Goal: Transaction & Acquisition: Purchase product/service

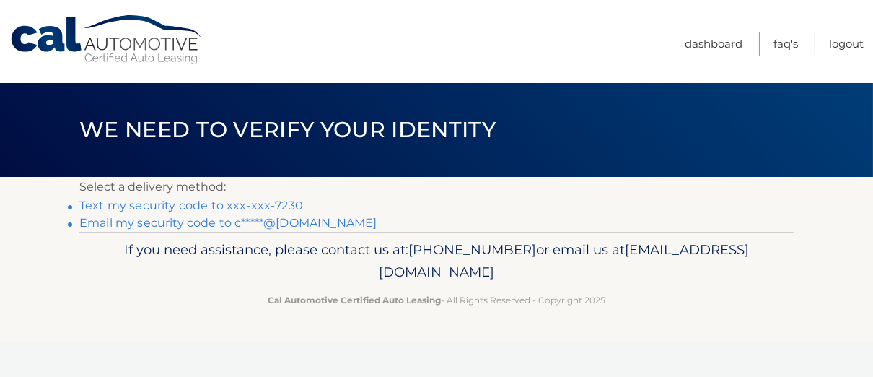
click at [191, 208] on link "Text my security code to xxx-xxx-7230" at bounding box center [191, 205] width 224 height 14
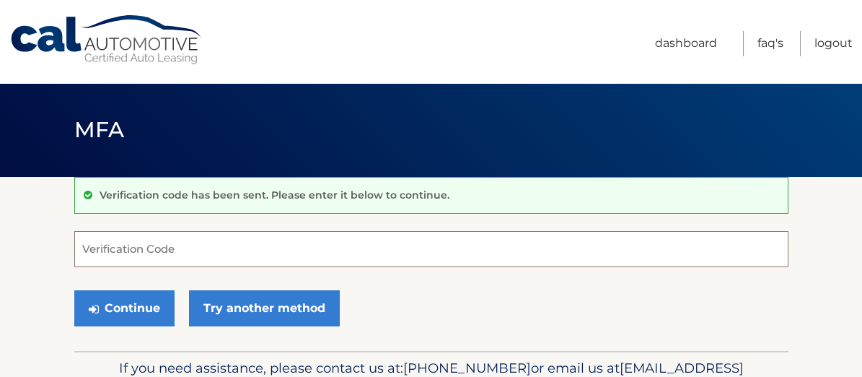
click at [235, 250] on input "Verification Code" at bounding box center [431, 249] width 714 height 36
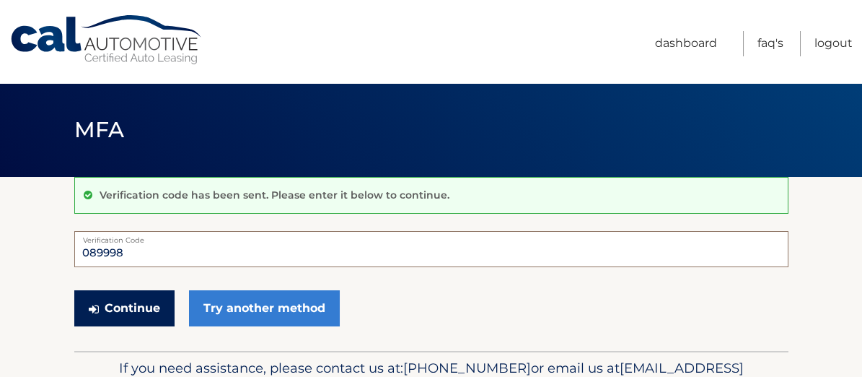
type input "089998"
click at [87, 312] on button "Continue" at bounding box center [124, 308] width 100 height 36
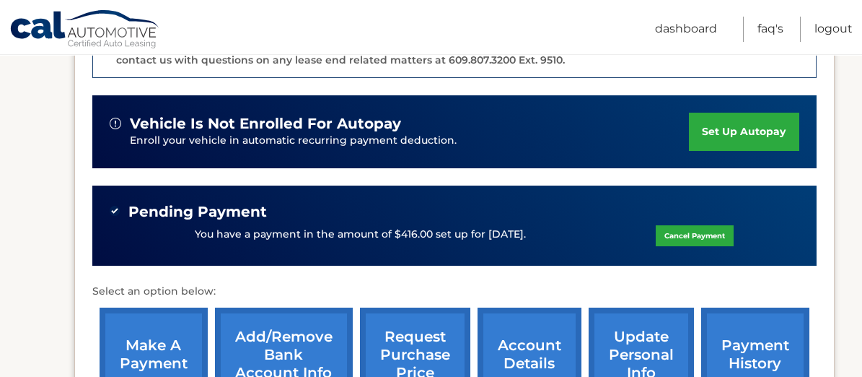
scroll to position [433, 0]
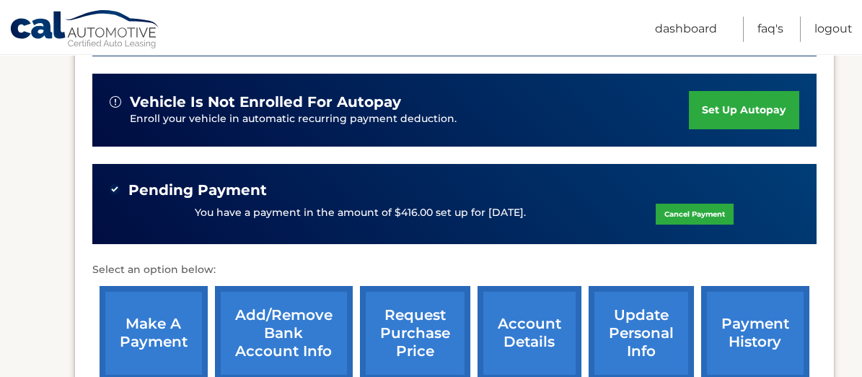
click at [670, 211] on link "Cancel Payment" at bounding box center [695, 213] width 78 height 21
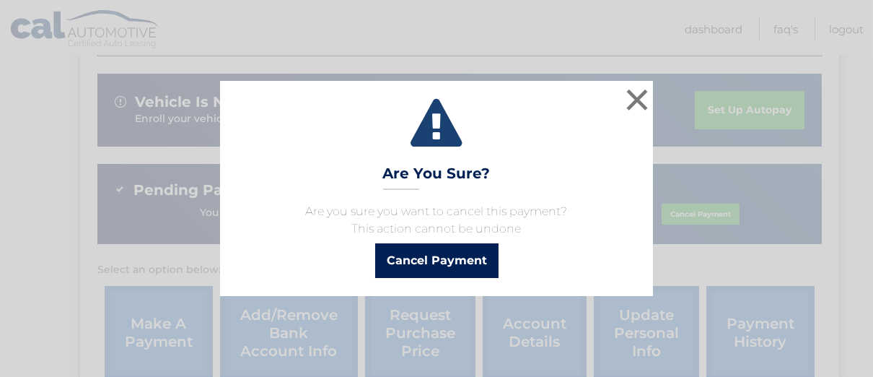
click at [441, 268] on button "Cancel Payment" at bounding box center [436, 260] width 123 height 35
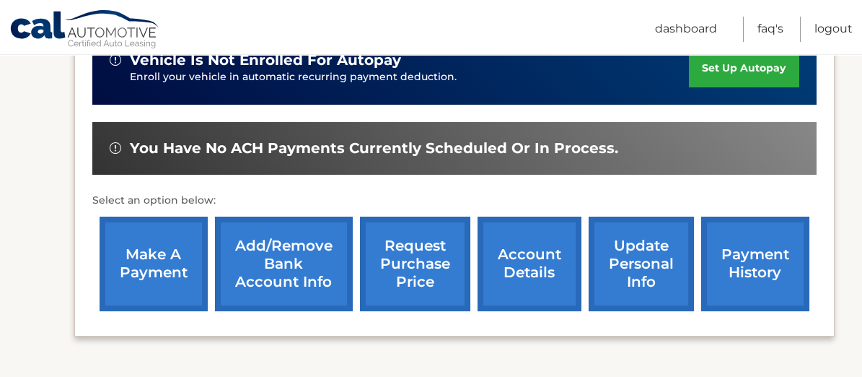
scroll to position [488, 0]
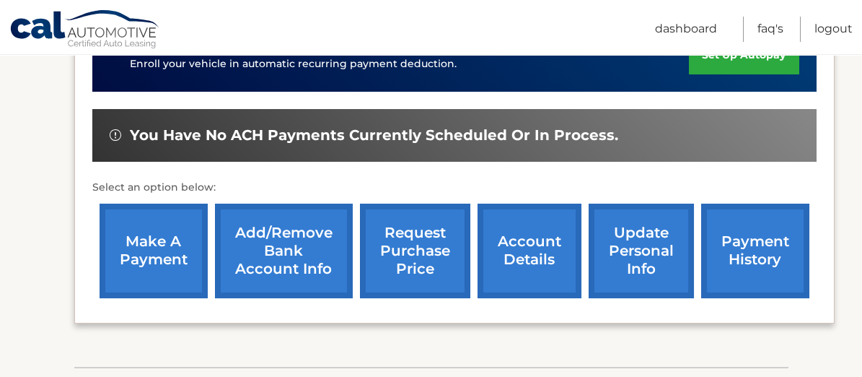
click at [130, 251] on link "make a payment" at bounding box center [154, 250] width 108 height 95
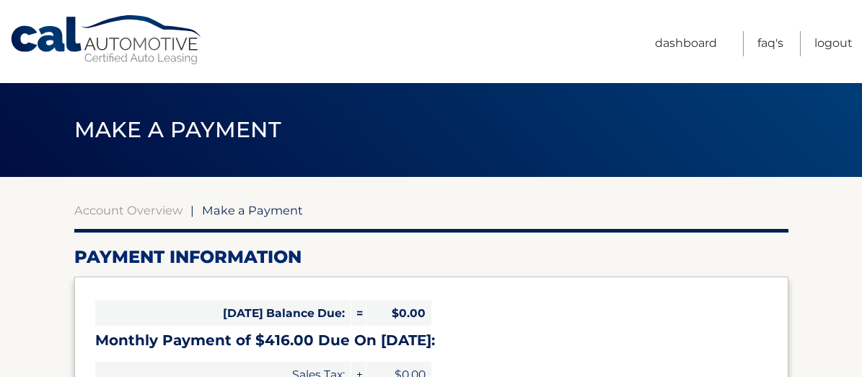
select select "YjUyNDQ5ODEtMjgyMi00NzJlLTk0YmQtNDgzOWI1MTQyMTgz"
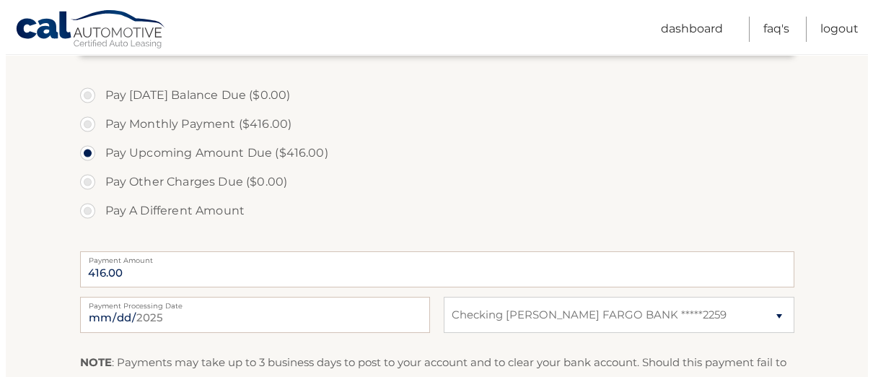
scroll to position [504, 0]
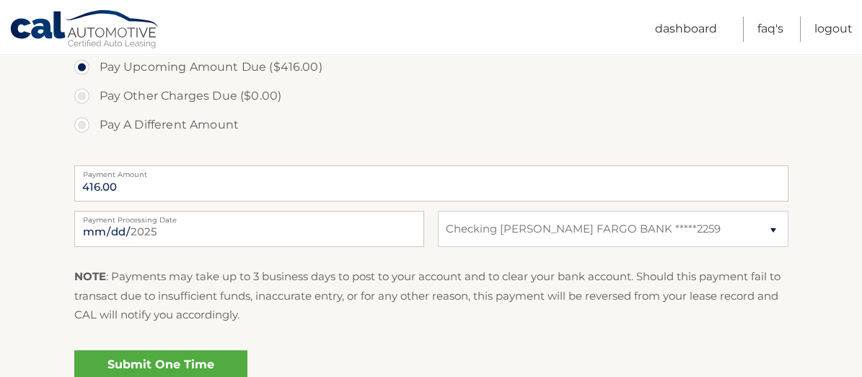
click at [164, 367] on link "Submit One Time Payment" at bounding box center [160, 373] width 173 height 46
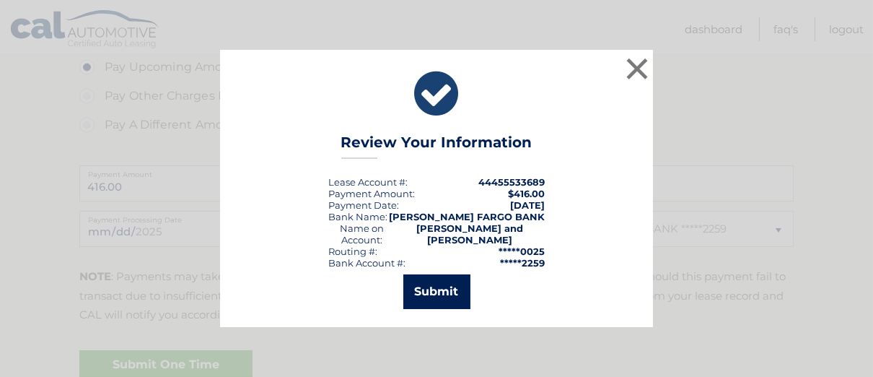
click at [434, 296] on button "Submit" at bounding box center [436, 291] width 67 height 35
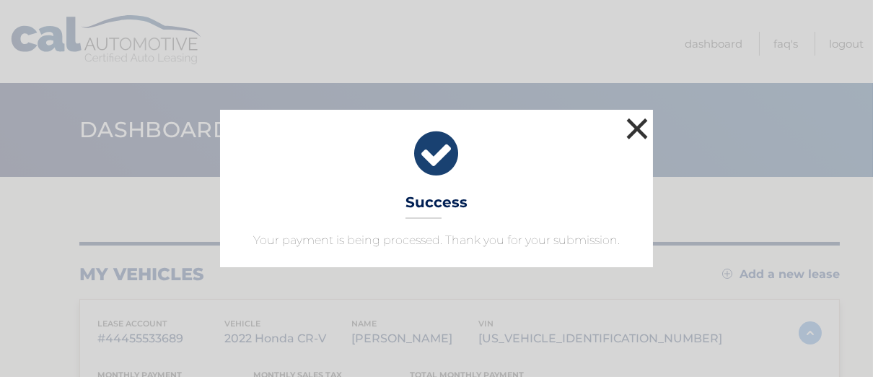
click at [639, 131] on button "×" at bounding box center [637, 128] width 29 height 29
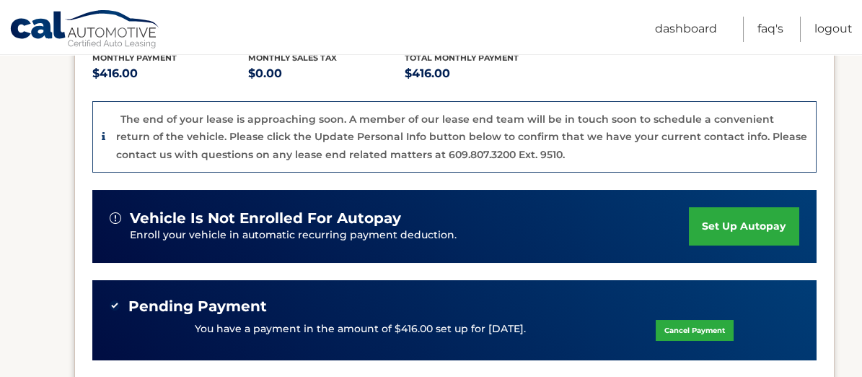
scroll to position [361, 0]
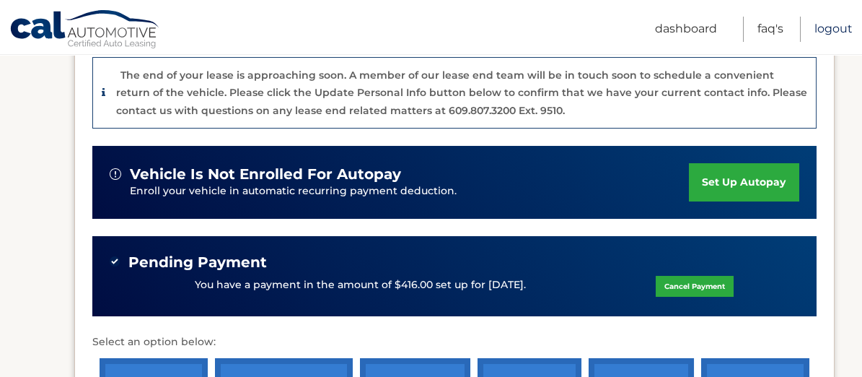
click at [836, 32] on link "Logout" at bounding box center [834, 29] width 38 height 25
